Goal: Use online tool/utility

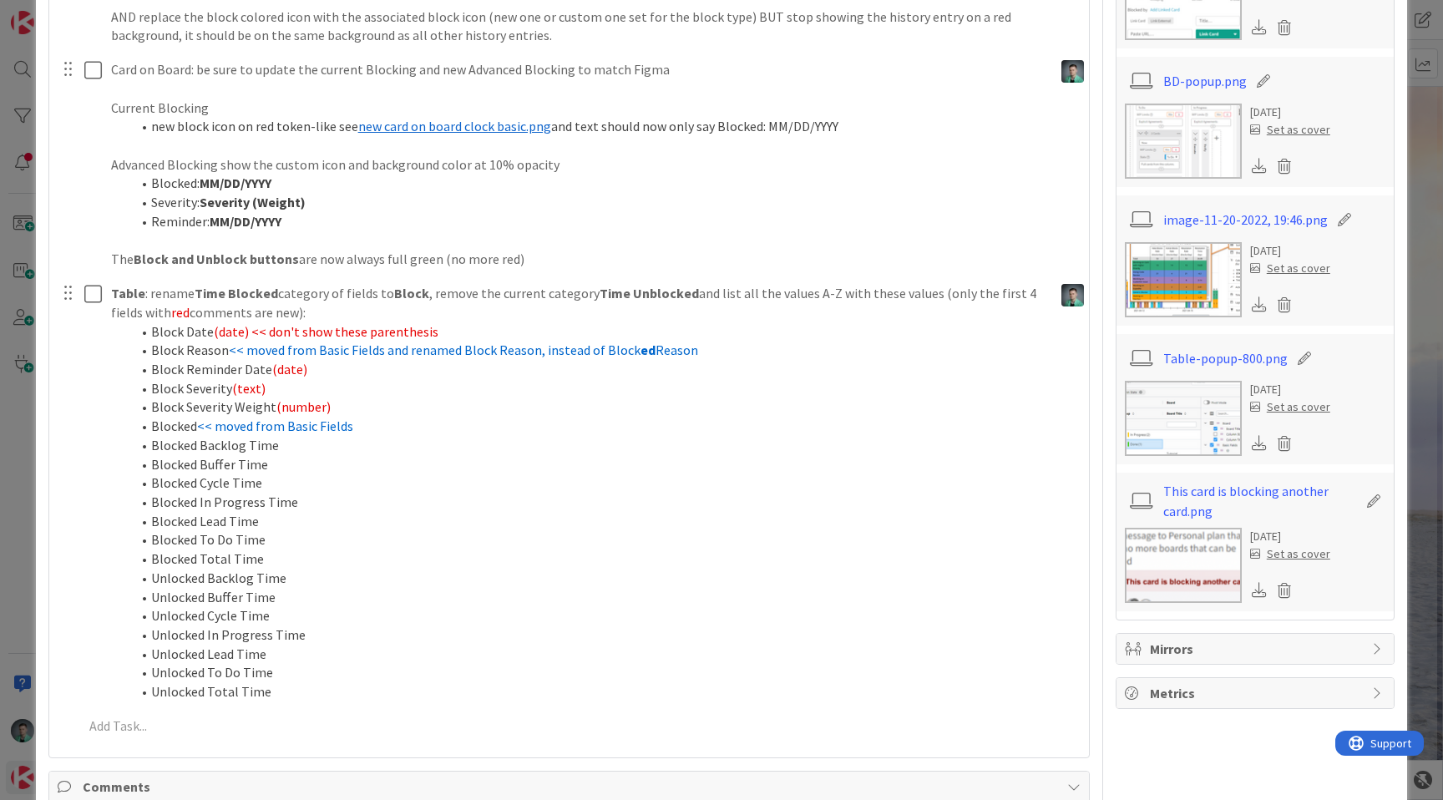
scroll to position [1882, 1373]
click at [257, 712] on div at bounding box center [580, 725] width 1007 height 29
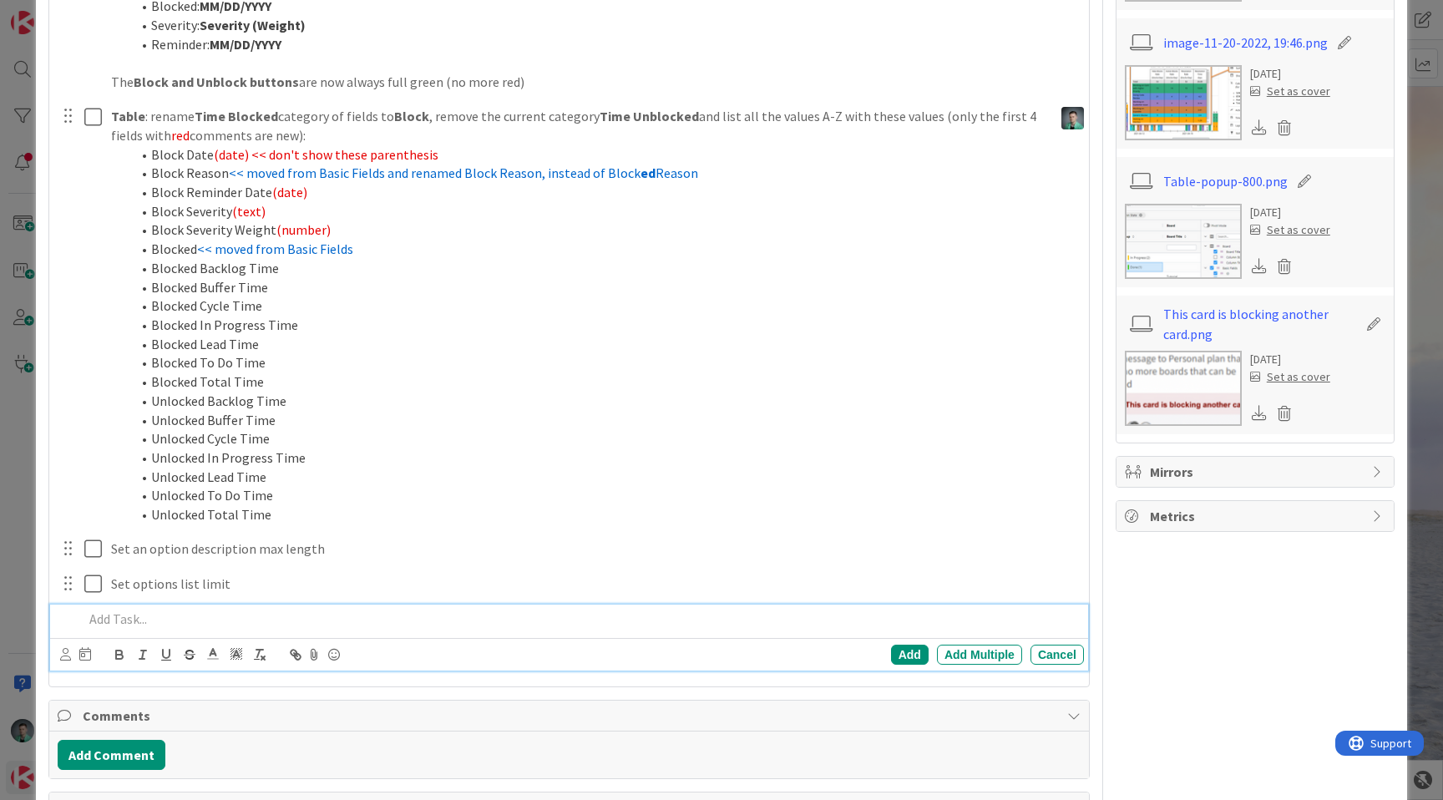
scroll to position [1875, 0]
click at [125, 619] on p "Pre-fill options with sample values?" at bounding box center [579, 618] width 993 height 19
click at [894, 652] on div "Add" at bounding box center [910, 654] width 38 height 20
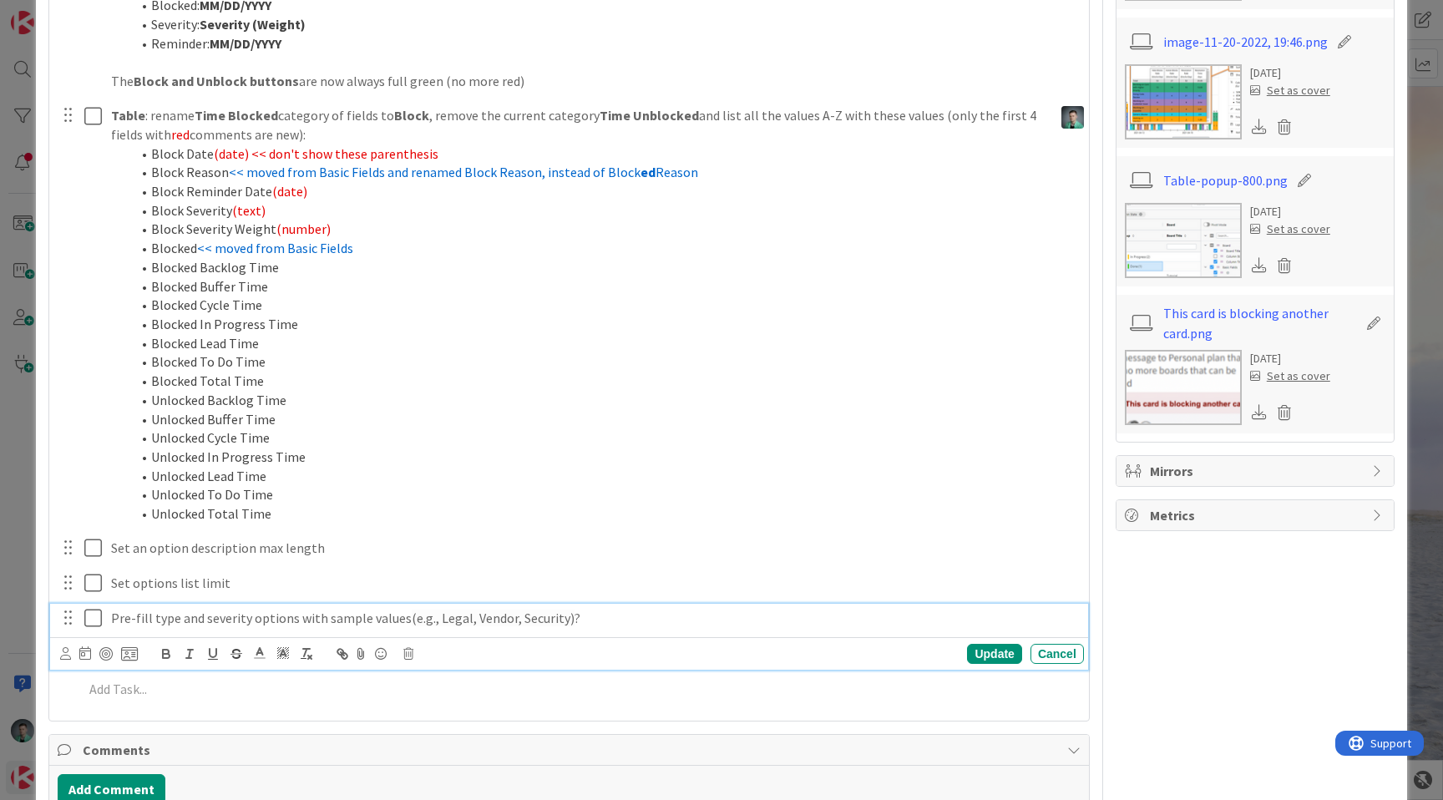
click at [564, 621] on p "Pre-fill type and severity options with sample values (e.g., Legal, Vendor, Sec…" at bounding box center [594, 618] width 966 height 19
click at [632, 619] on span "(e.g., Legal, Vendor, Security) when toggling 'show' for the first time" at bounding box center [606, 617] width 389 height 17
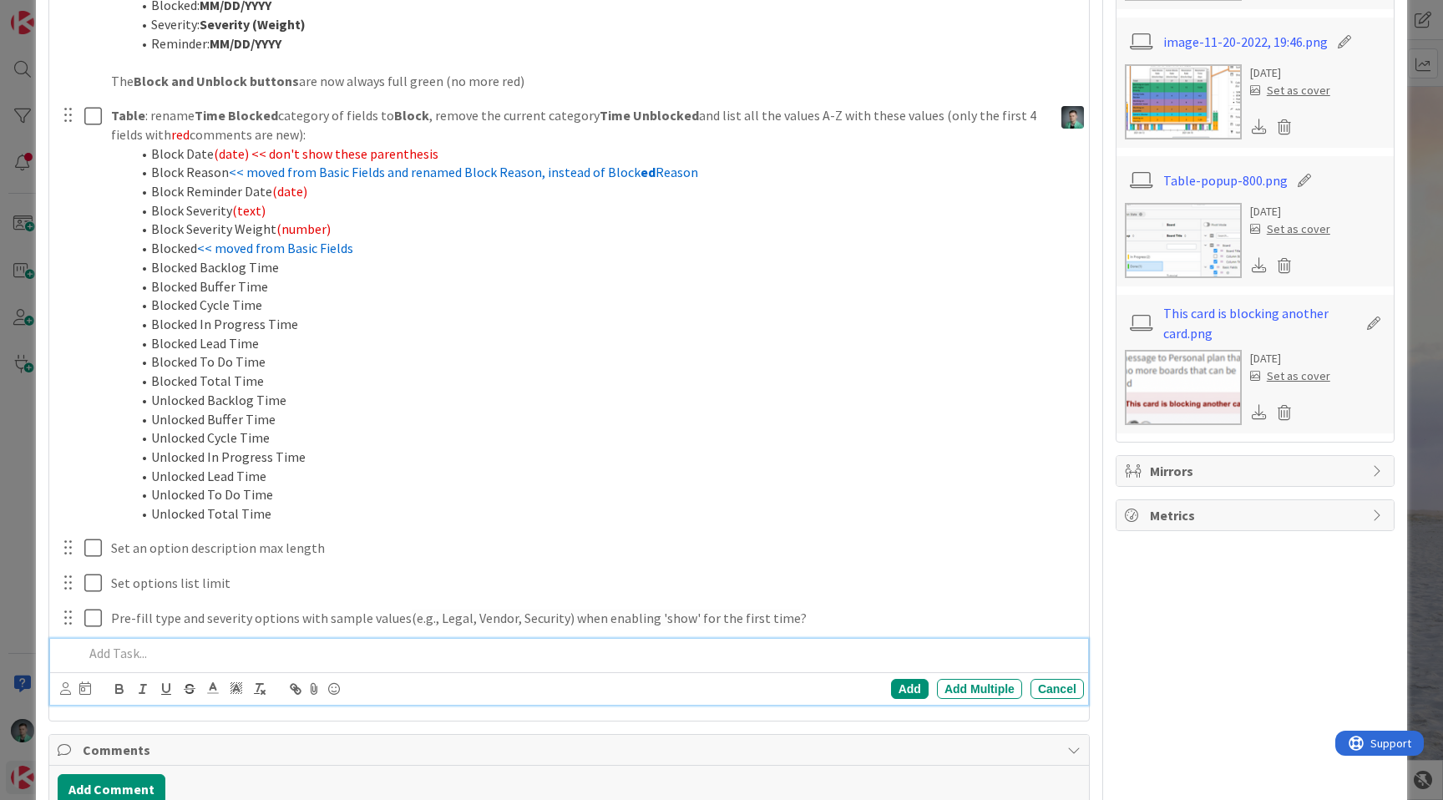
click at [303, 655] on p at bounding box center [579, 653] width 993 height 19
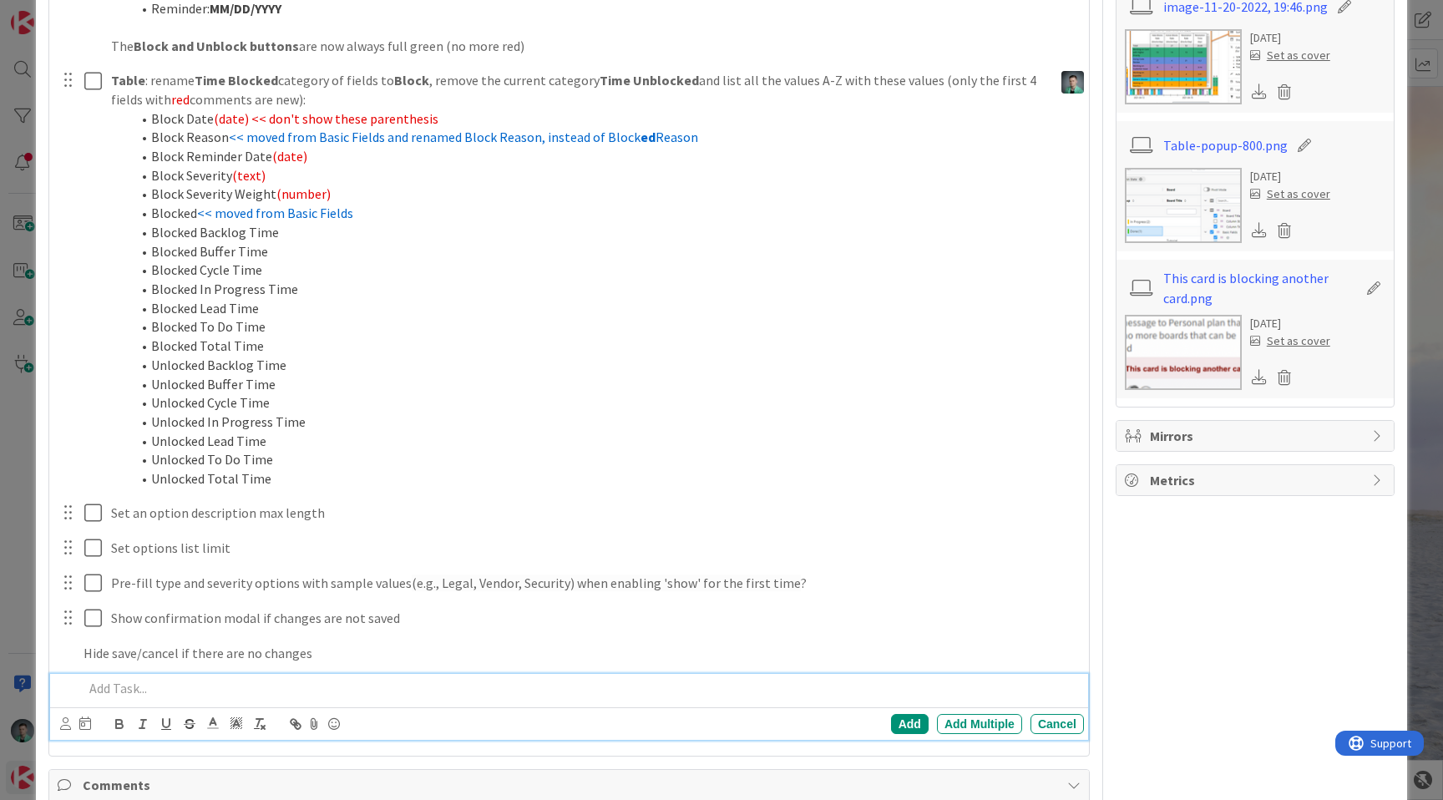
scroll to position [1945, 0]
